Goal: Information Seeking & Learning: Learn about a topic

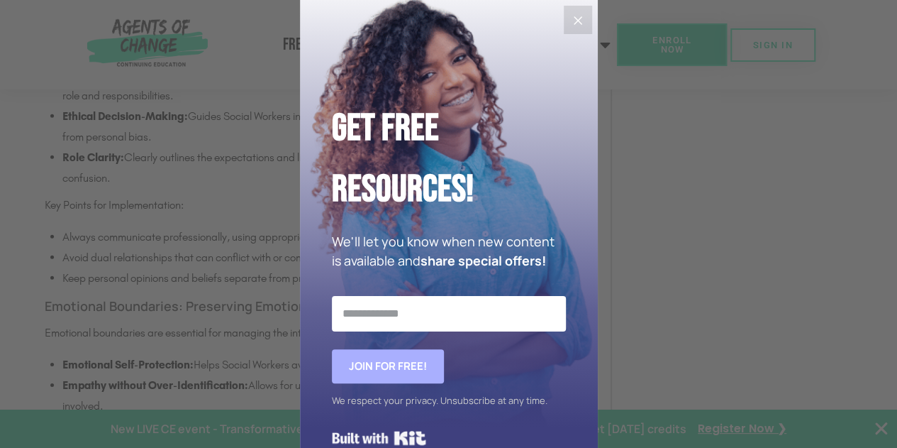
scroll to position [2057, 0]
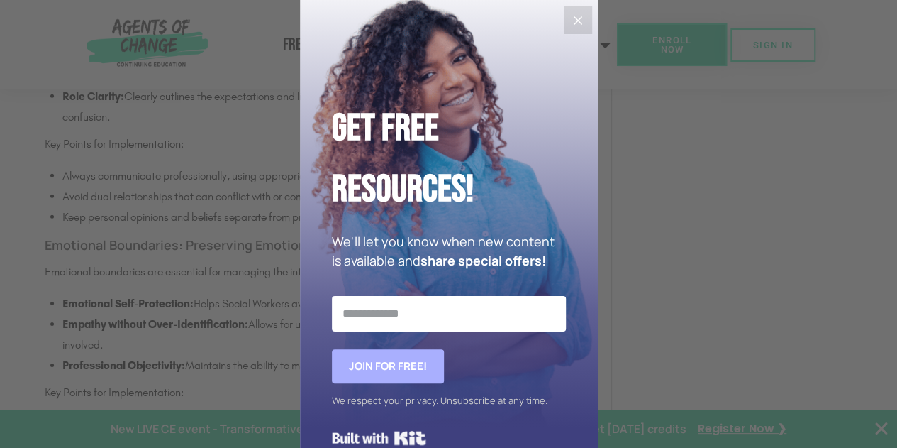
click at [569, 22] on icon "Close" at bounding box center [577, 20] width 17 height 17
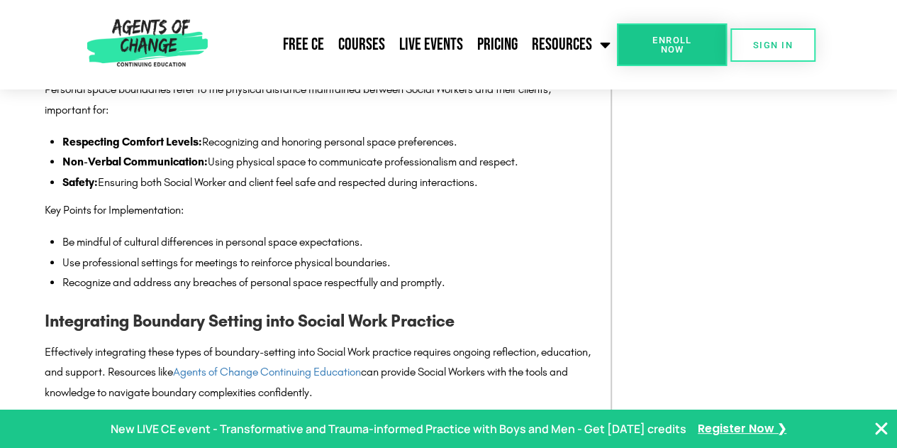
scroll to position [3013, 0]
